Goal: Information Seeking & Learning: Learn about a topic

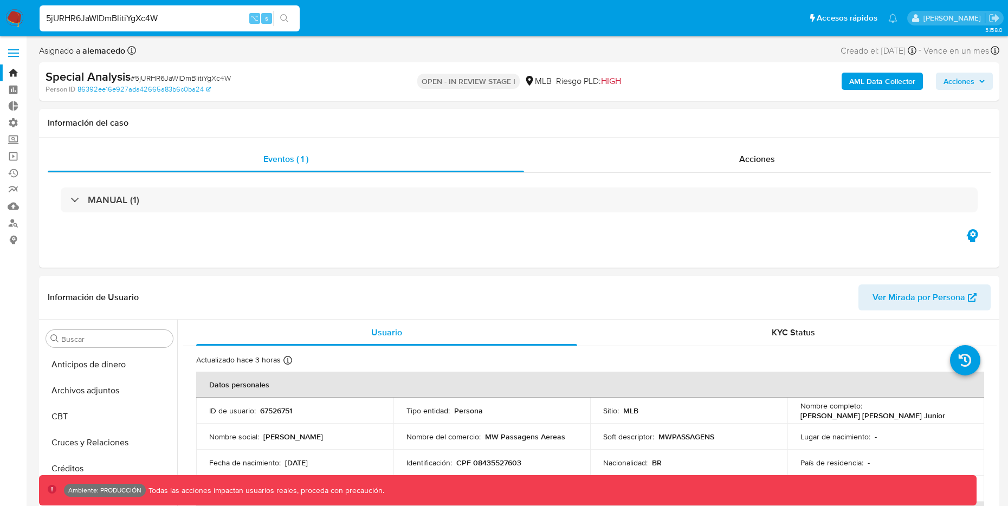
select select "10"
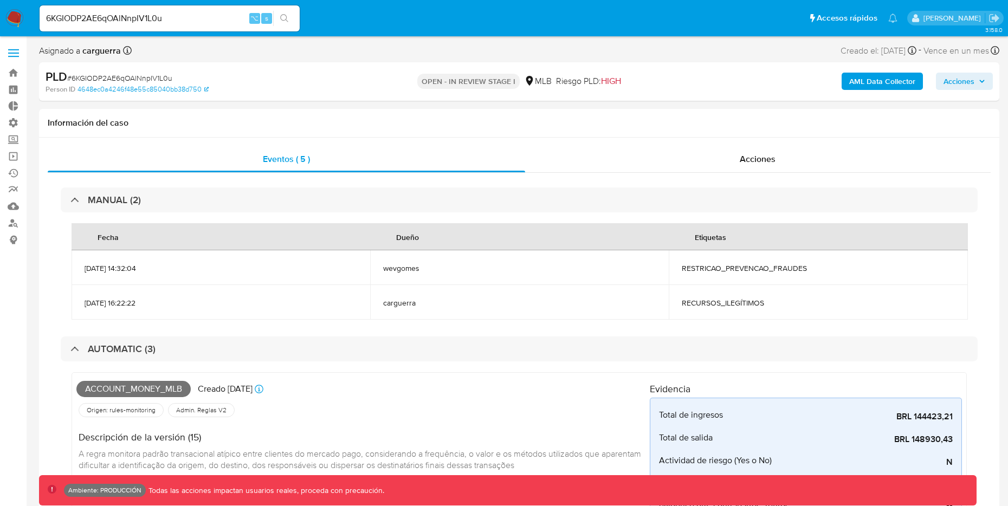
select select "10"
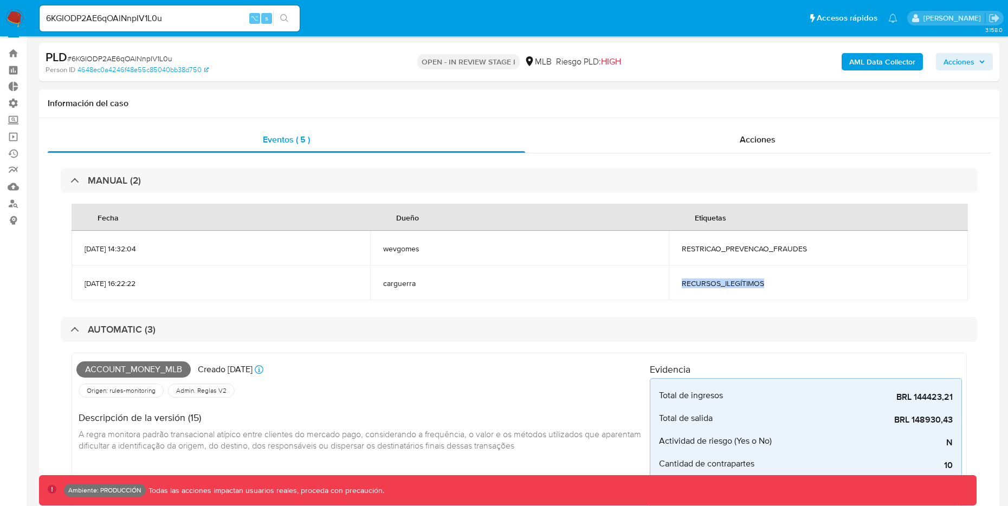
scroll to position [510, 0]
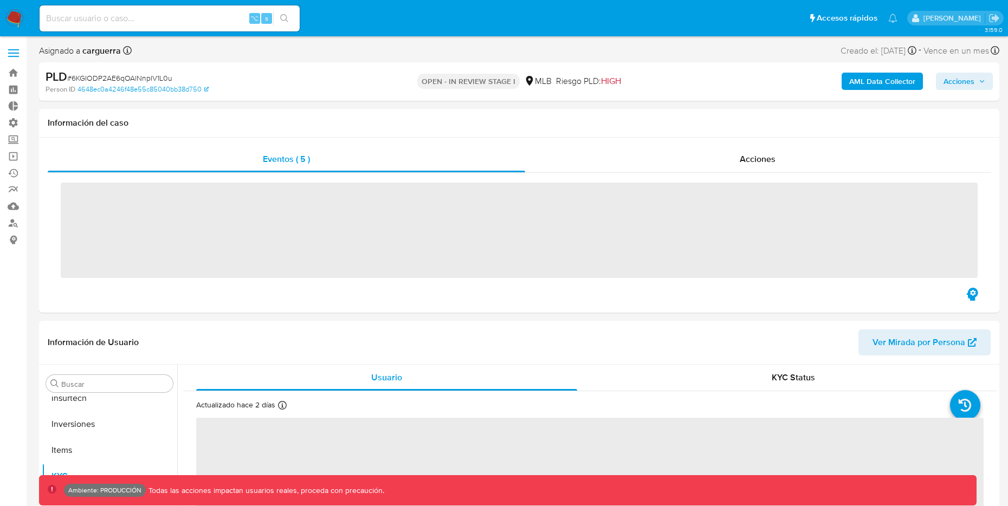
scroll to position [510, 0]
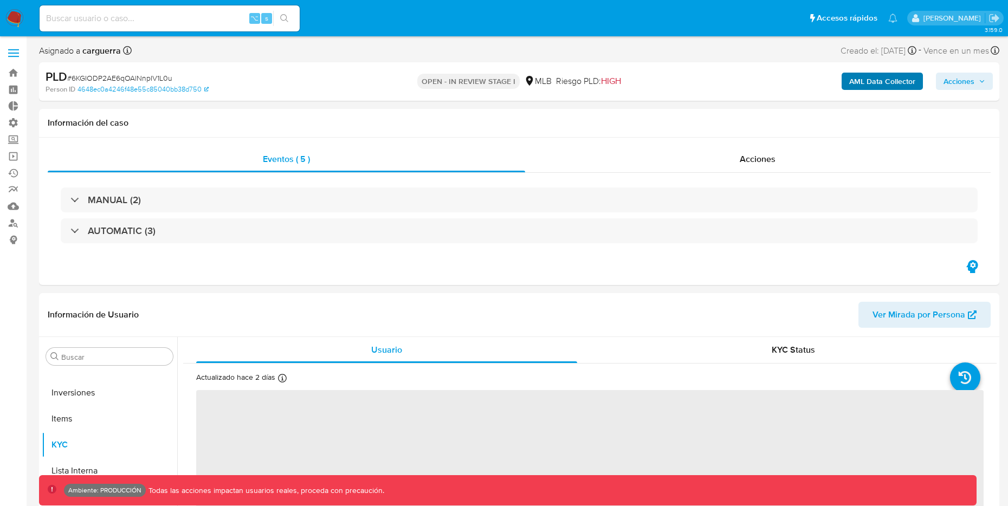
select select "10"
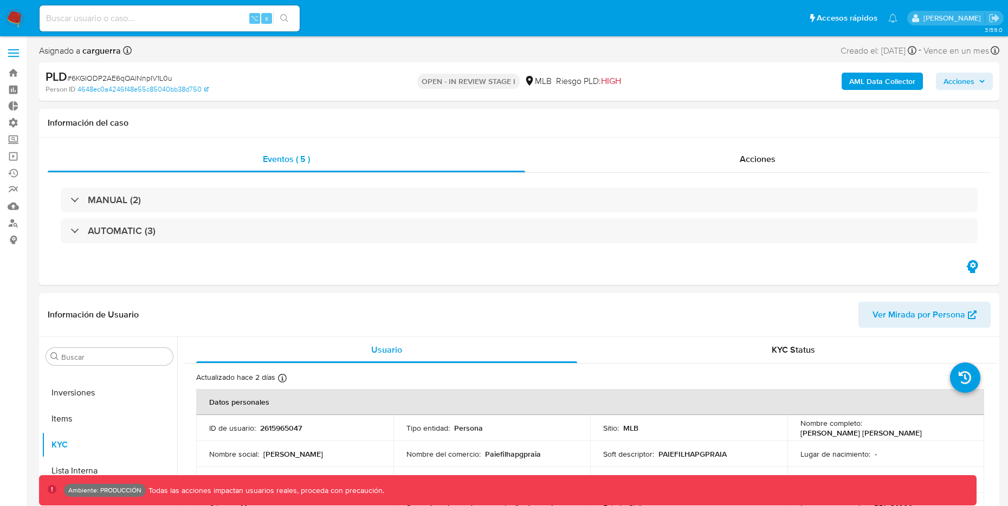
click at [864, 83] on b "AML Data Collector" at bounding box center [882, 81] width 66 height 17
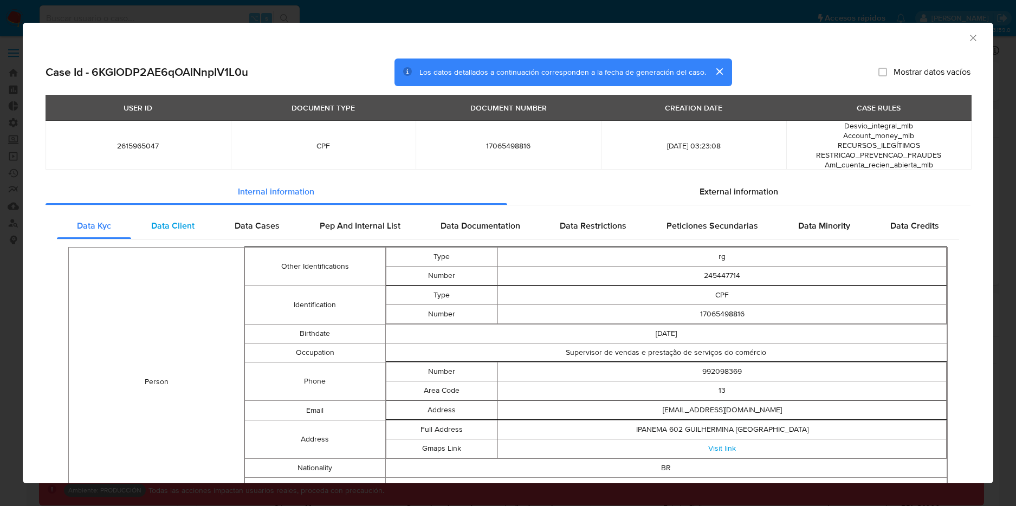
click at [192, 229] on span "Data Client" at bounding box center [172, 225] width 43 height 12
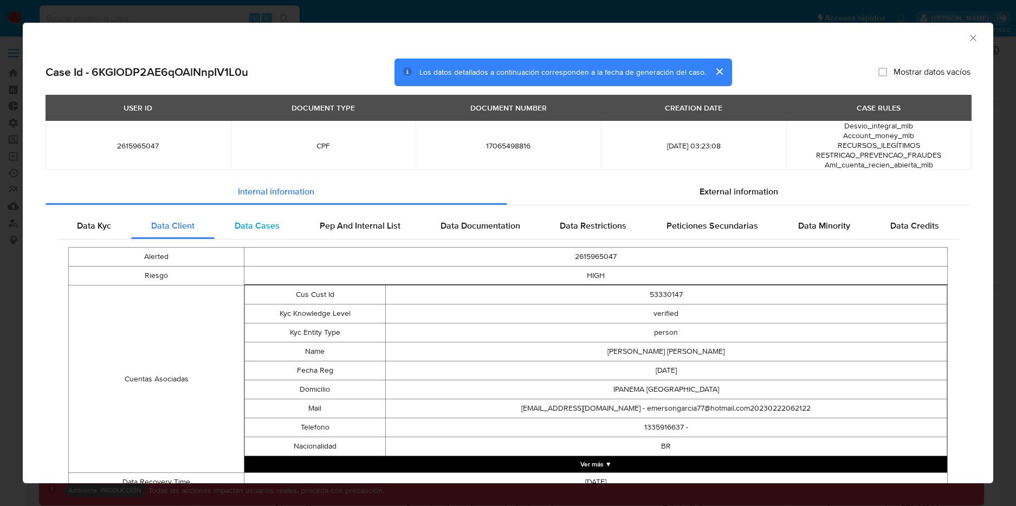
click at [245, 225] on span "Data Cases" at bounding box center [257, 225] width 45 height 12
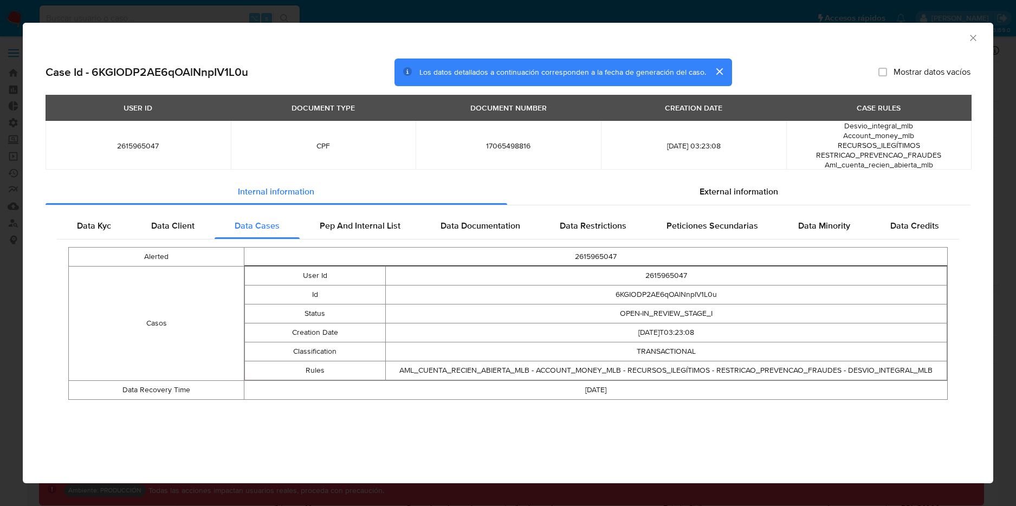
click at [325, 11] on div "AML Data Collector Case Id - 6KGIODP2AE6qOAlNnpIV1L0u Los datos detallados a co…" at bounding box center [508, 253] width 1016 height 506
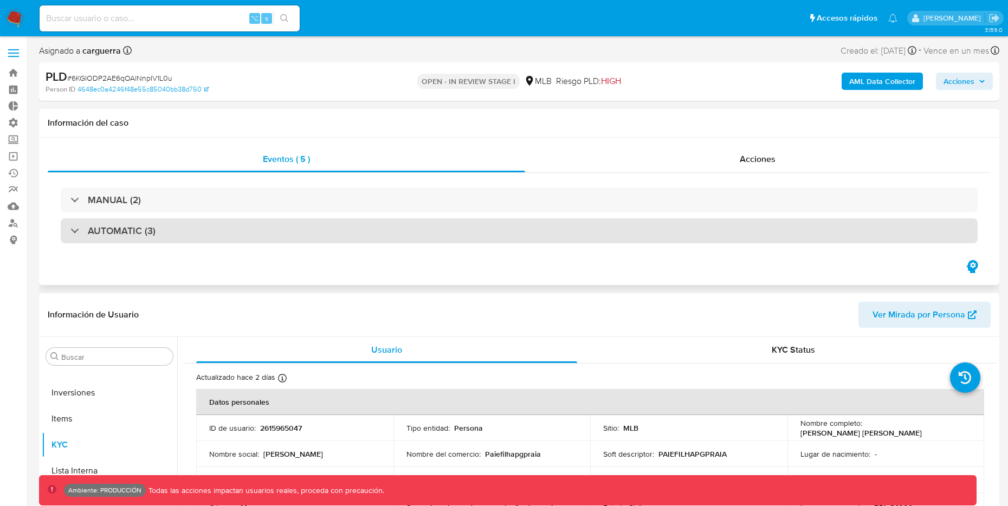
click at [70, 230] on div at bounding box center [70, 230] width 0 height 0
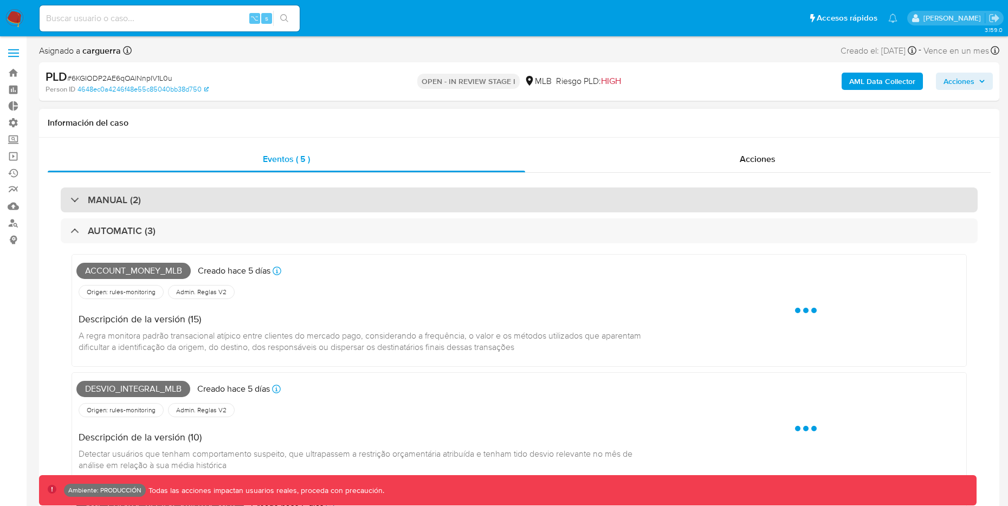
click at [73, 193] on div "MANUAL (2)" at bounding box center [519, 200] width 917 height 25
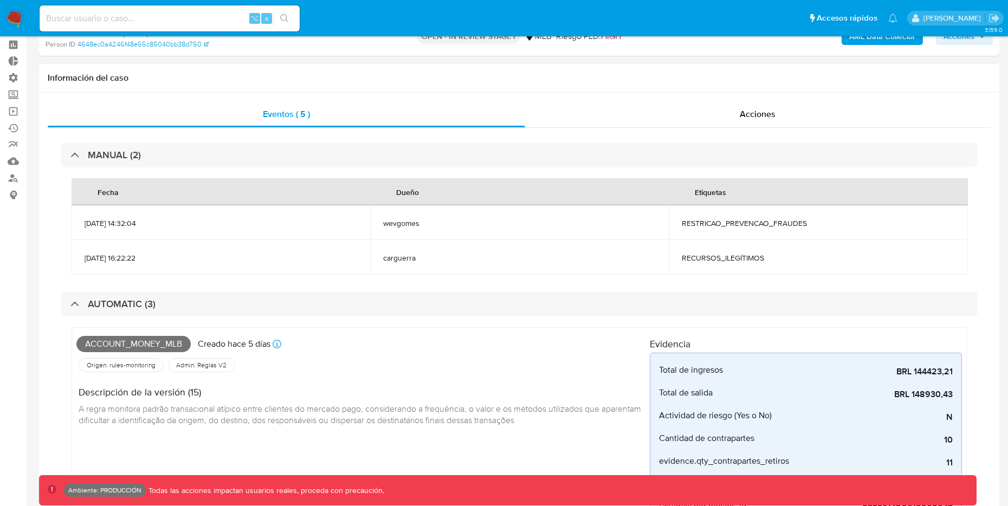
scroll to position [0, 0]
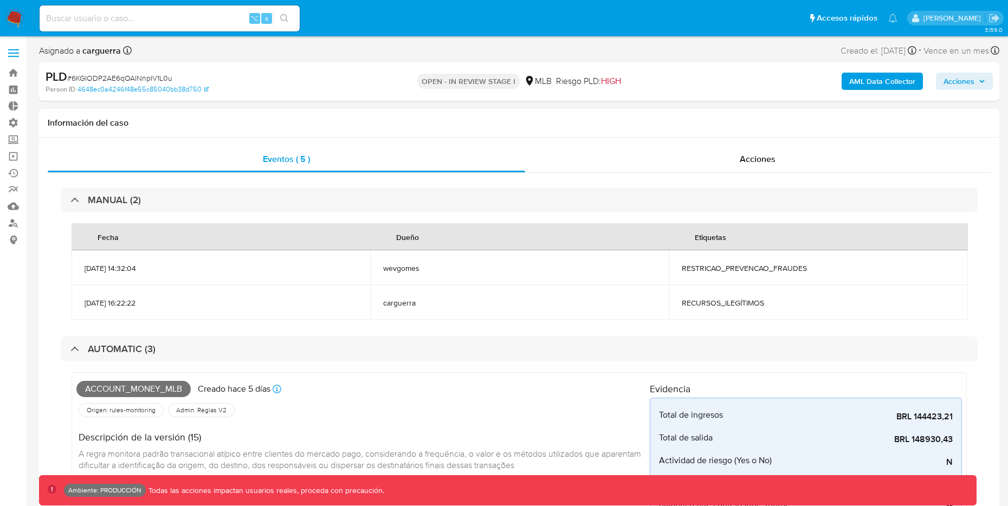
click at [875, 77] on b "AML Data Collector" at bounding box center [882, 81] width 66 height 17
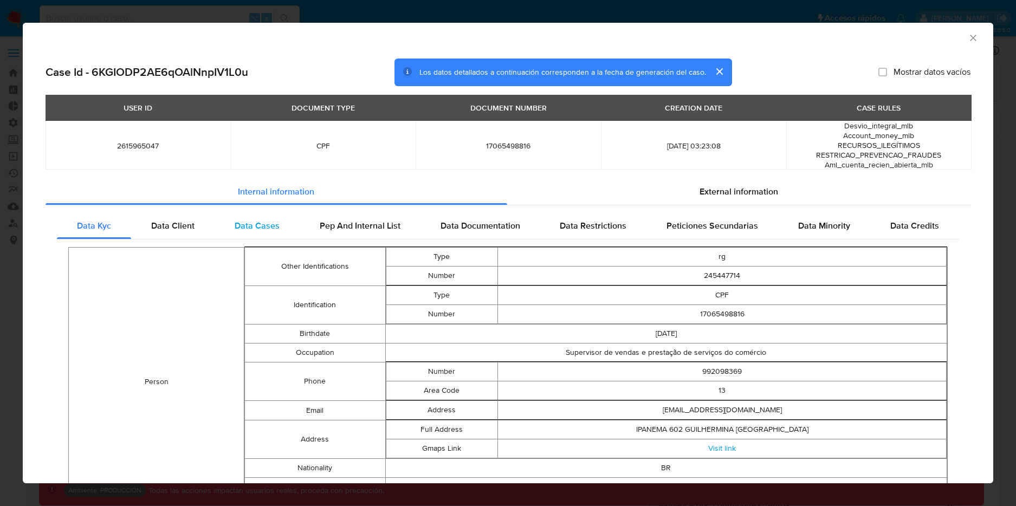
click at [269, 228] on span "Data Cases" at bounding box center [257, 225] width 45 height 12
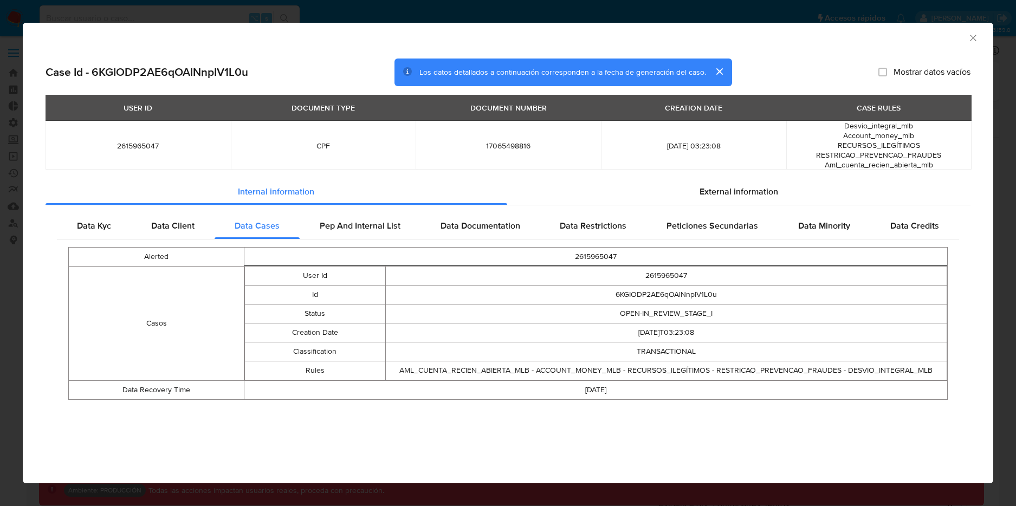
click at [973, 35] on icon "Cerrar ventana" at bounding box center [973, 38] width 11 height 11
